Goal: Register for event/course

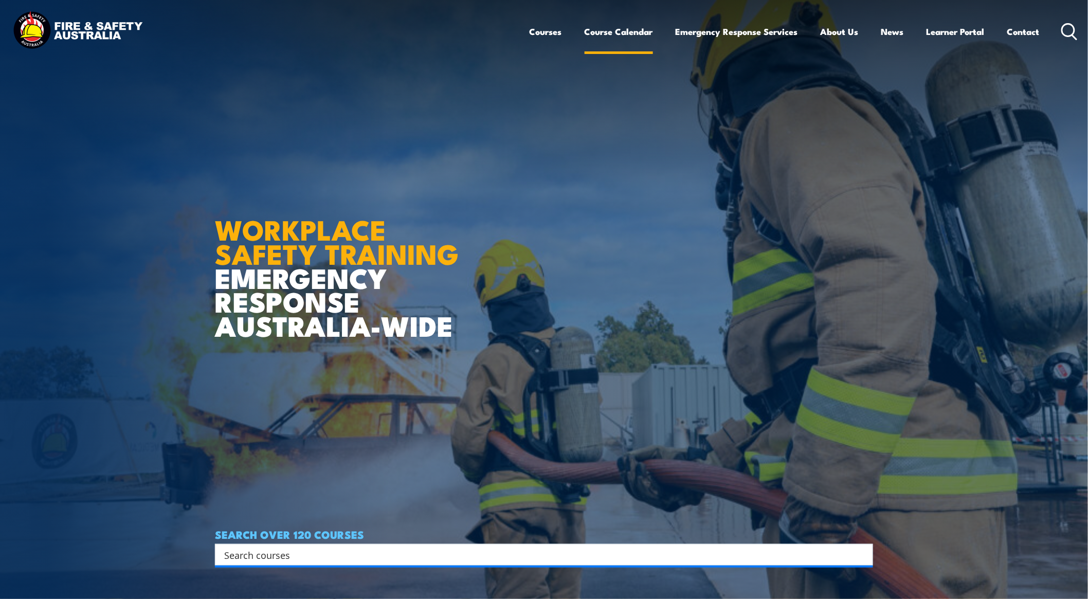
drag, startPoint x: 0, startPoint y: 0, endPoint x: 621, endPoint y: 31, distance: 621.7
click at [621, 31] on link "Course Calendar" at bounding box center [618, 31] width 68 height 27
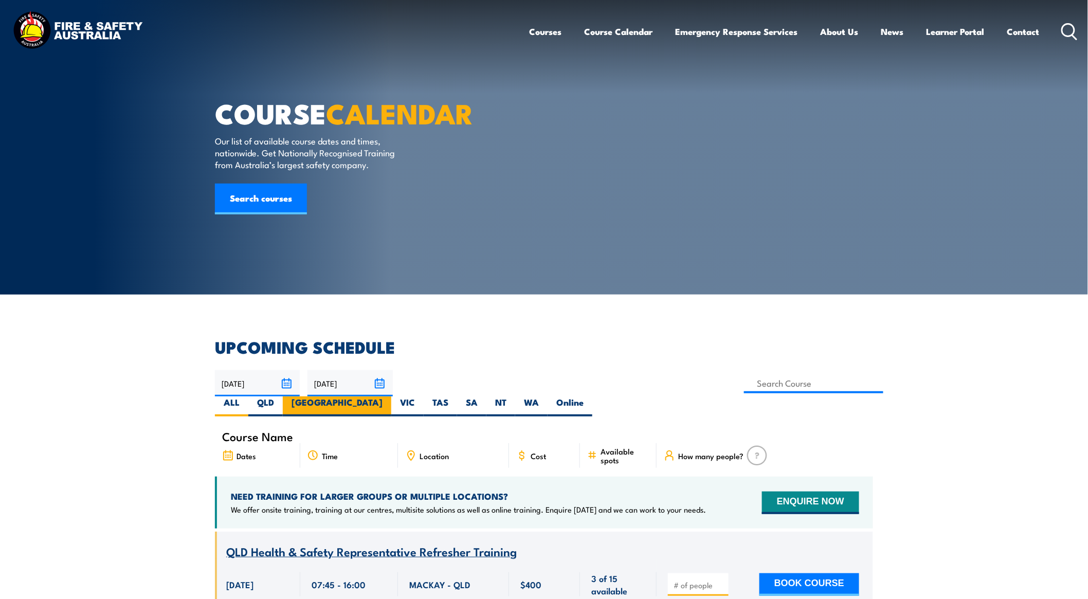
click at [391, 396] on label "[GEOGRAPHIC_DATA]" at bounding box center [337, 406] width 108 height 20
click at [389, 396] on input "[GEOGRAPHIC_DATA]" at bounding box center [385, 399] width 7 height 7
radio input "true"
click at [391, 396] on label "[GEOGRAPHIC_DATA]" at bounding box center [337, 406] width 108 height 20
click at [389, 396] on input "[GEOGRAPHIC_DATA]" at bounding box center [385, 399] width 7 height 7
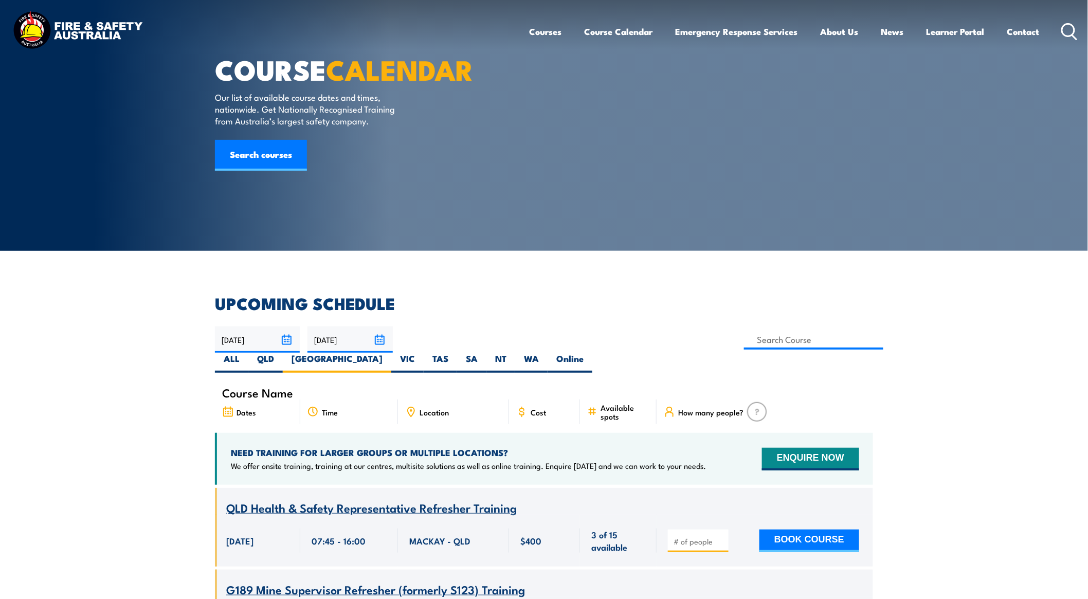
scroll to position [285, 0]
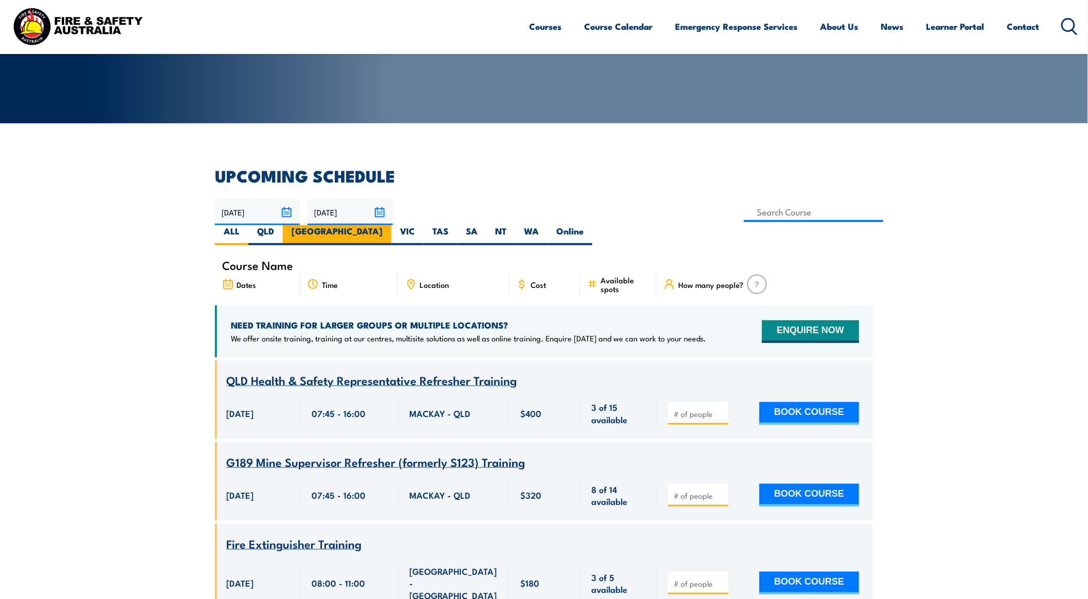
click at [391, 225] on label "[GEOGRAPHIC_DATA]" at bounding box center [337, 235] width 108 height 20
click at [389, 225] on input "[GEOGRAPHIC_DATA]" at bounding box center [385, 228] width 7 height 7
radio input "true"
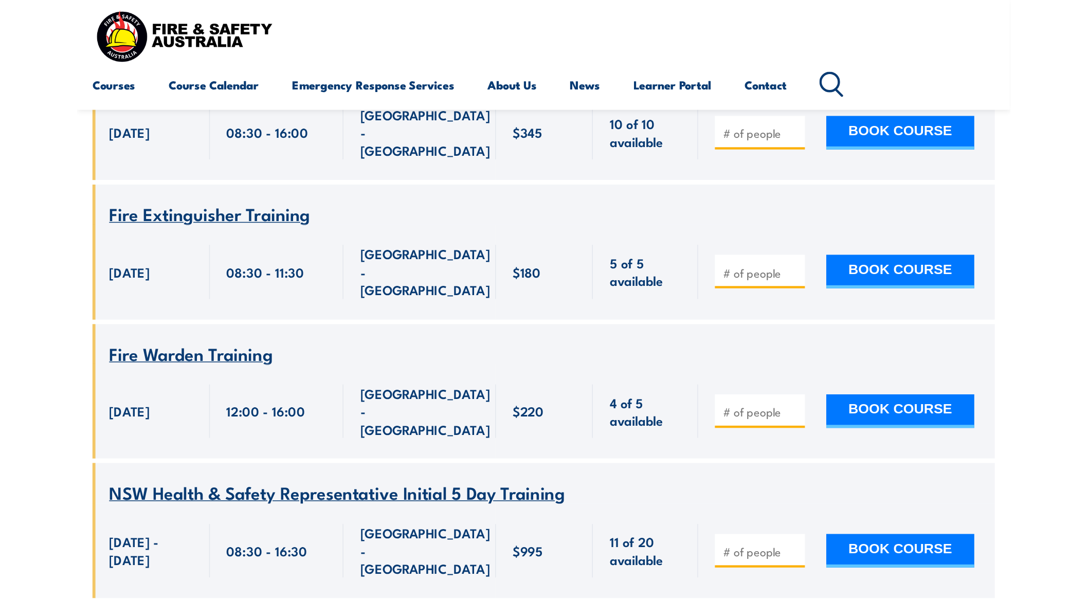
scroll to position [2224, 0]
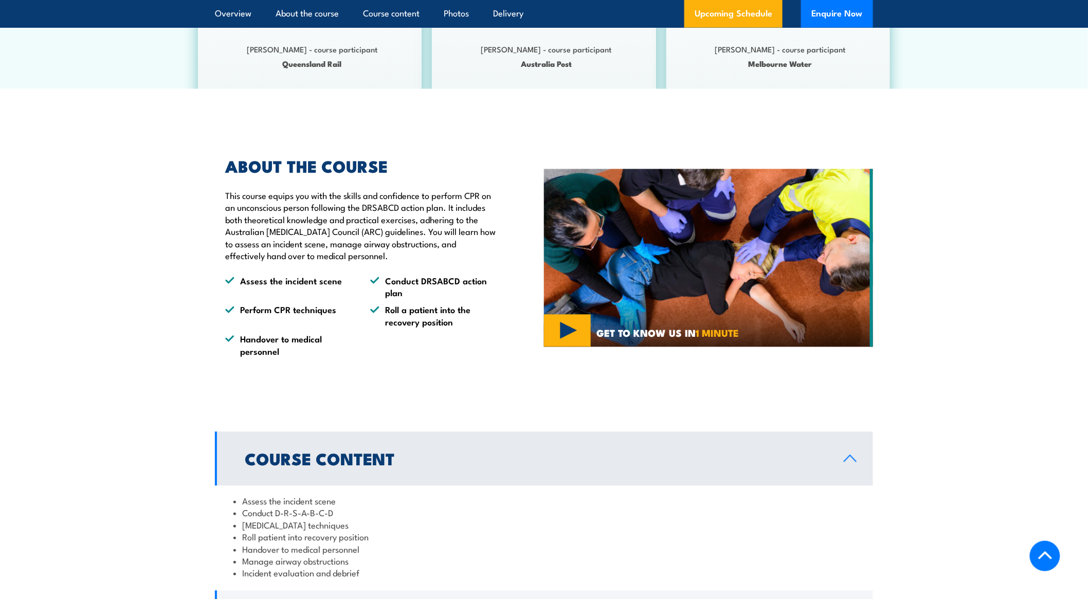
scroll to position [913, 0]
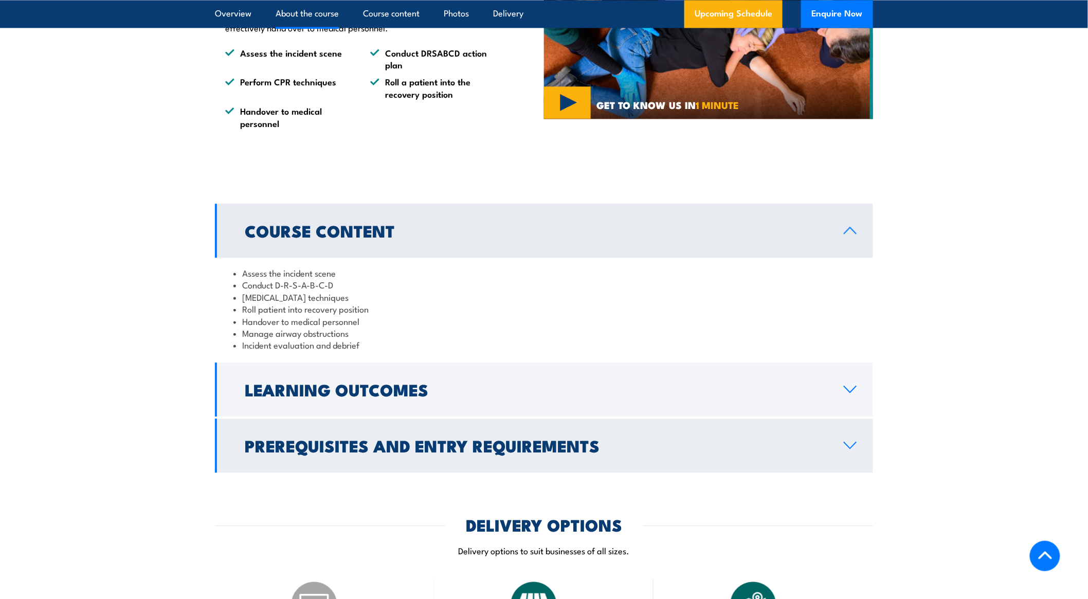
click at [454, 452] on h2 "Prerequisites and Entry Requirements" at bounding box center [536, 445] width 582 height 14
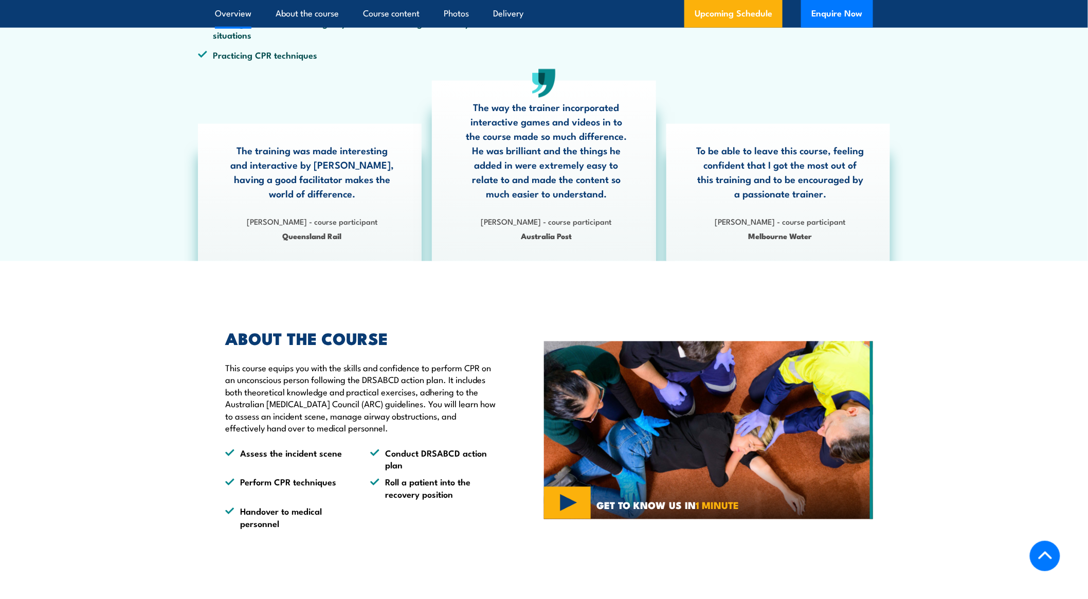
scroll to position [456, 0]
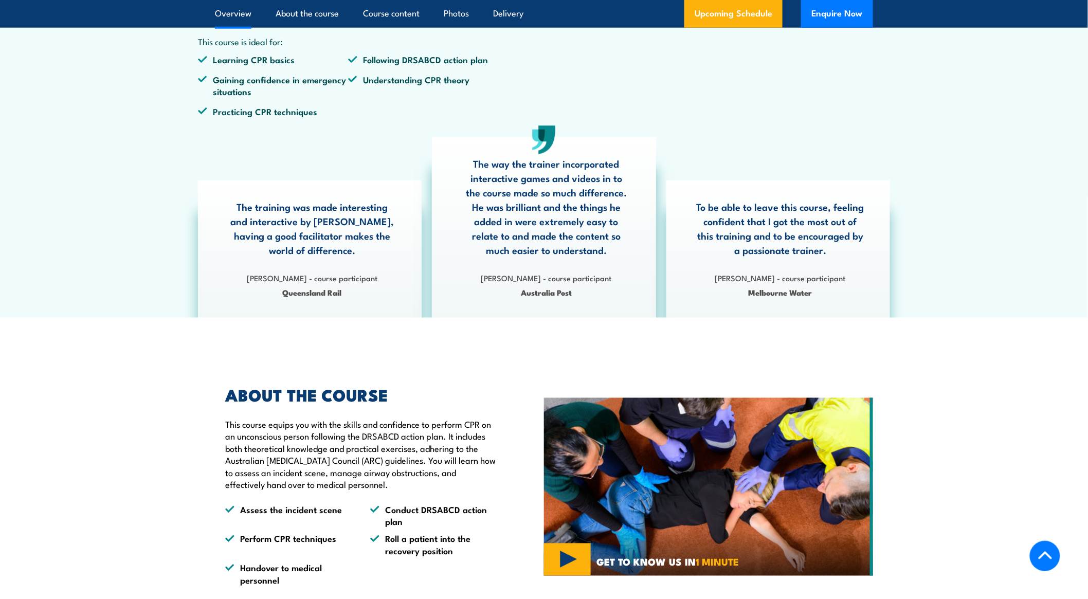
click at [1041, 224] on section "HLTAID009 Provide cardiopulmonary resuscitation Individuals, Small groups or Co…" at bounding box center [544, 92] width 1088 height 452
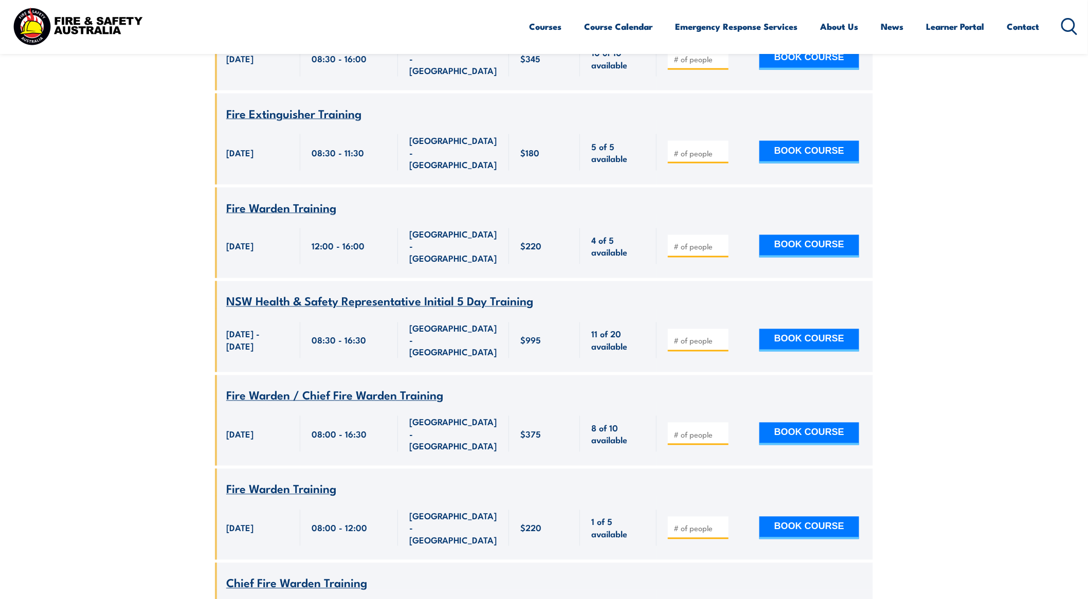
scroll to position [2224, 0]
